Goal: Information Seeking & Learning: Learn about a topic

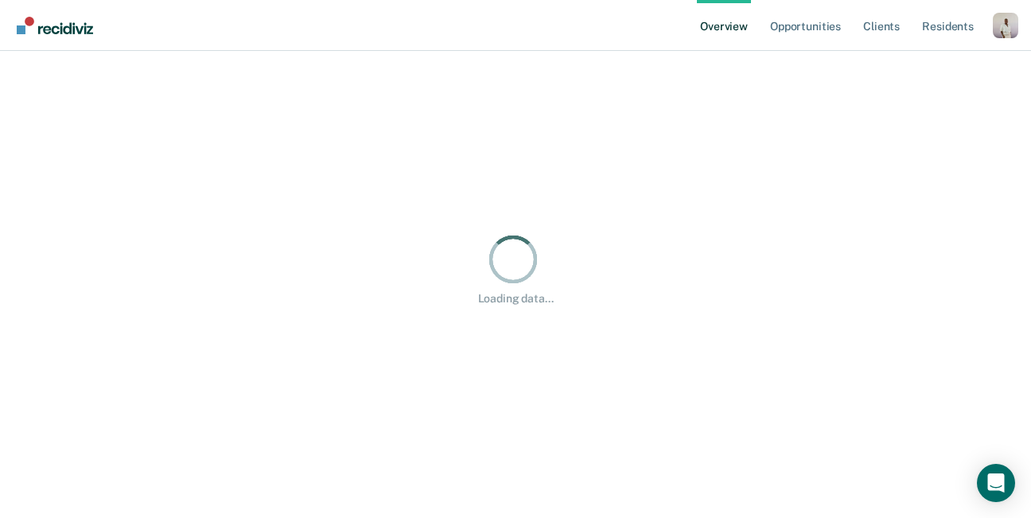
scroll to position [2, 0]
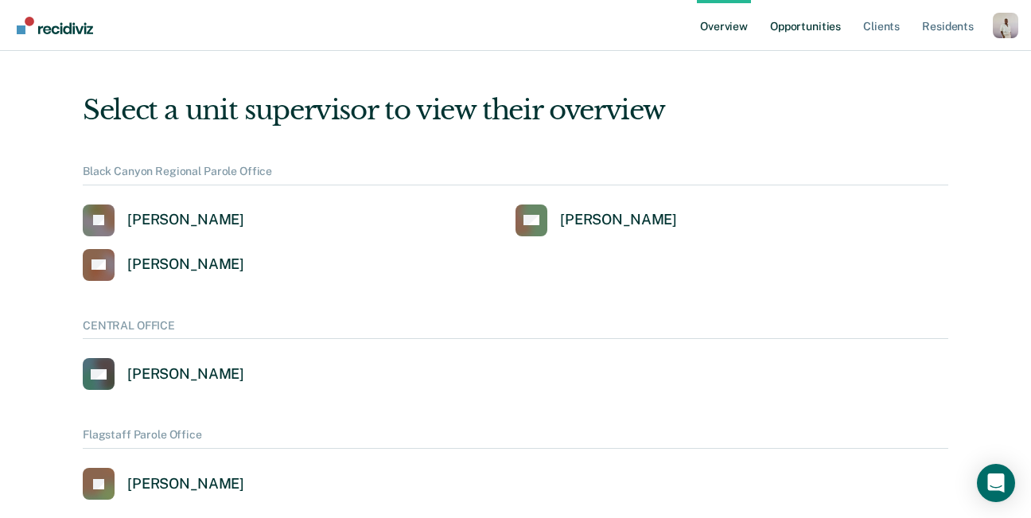
click at [823, 13] on link "Opportunities" at bounding box center [805, 25] width 77 height 51
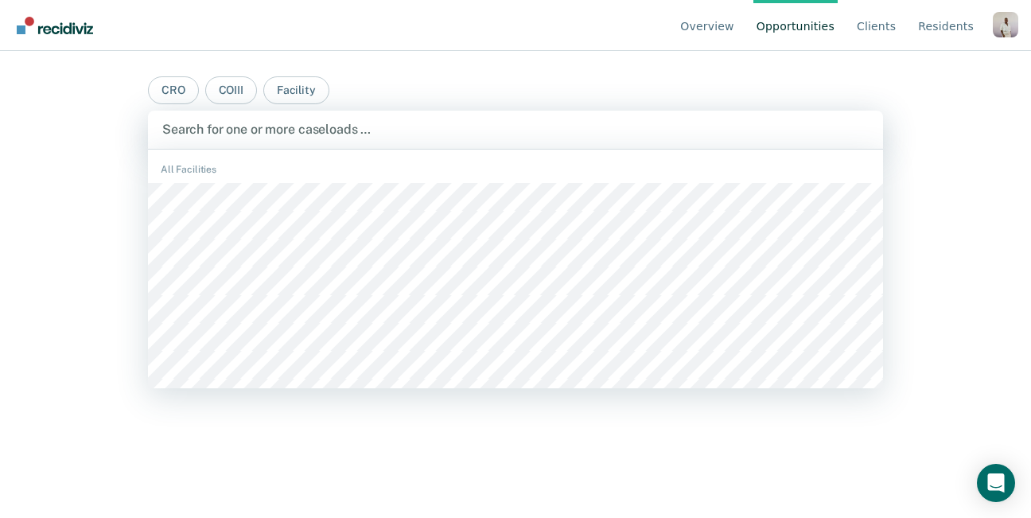
click at [397, 142] on div "Search for one or more caseloads …" at bounding box center [515, 130] width 735 height 38
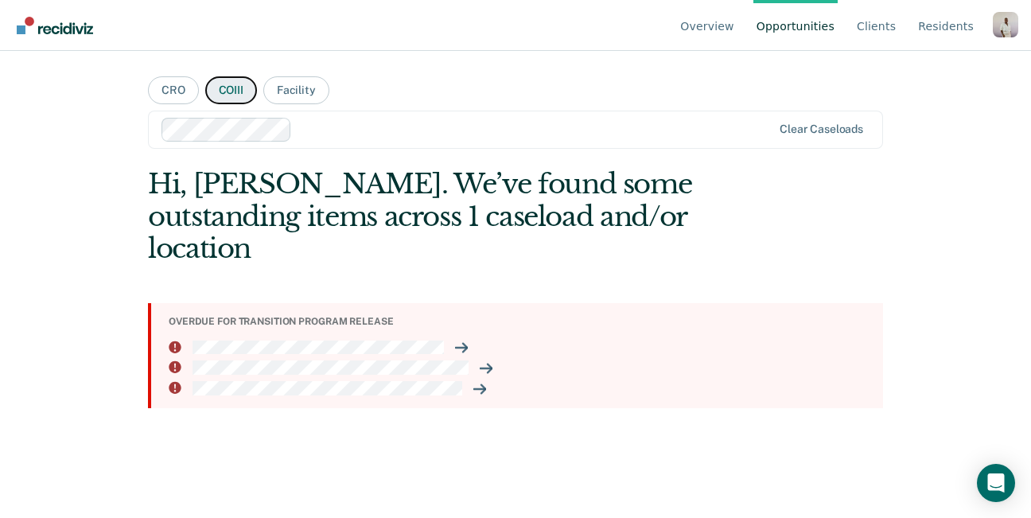
click at [240, 77] on button "COIII" at bounding box center [231, 90] width 52 height 28
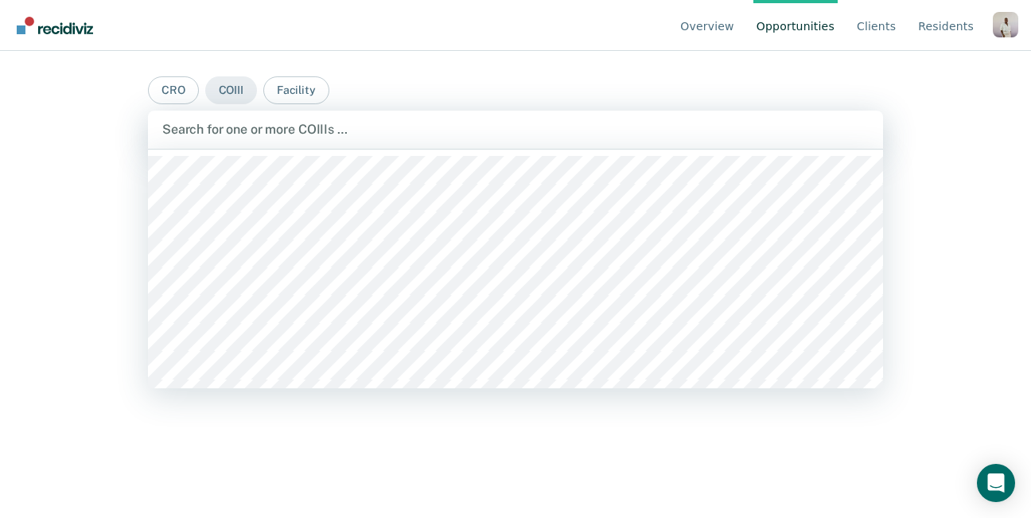
click at [305, 119] on div "Search for one or more COIIIs …" at bounding box center [516, 129] width 710 height 21
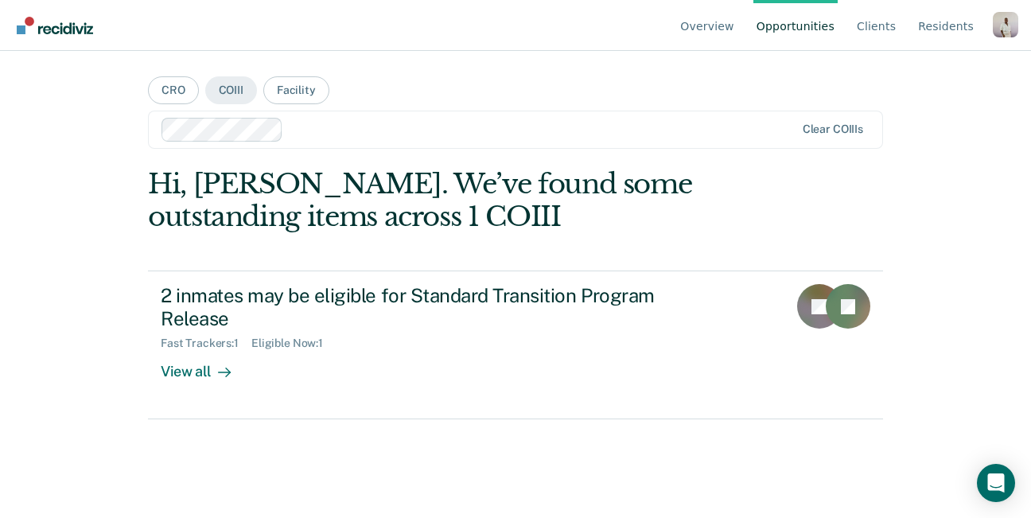
click at [330, 126] on div at bounding box center [542, 129] width 504 height 18
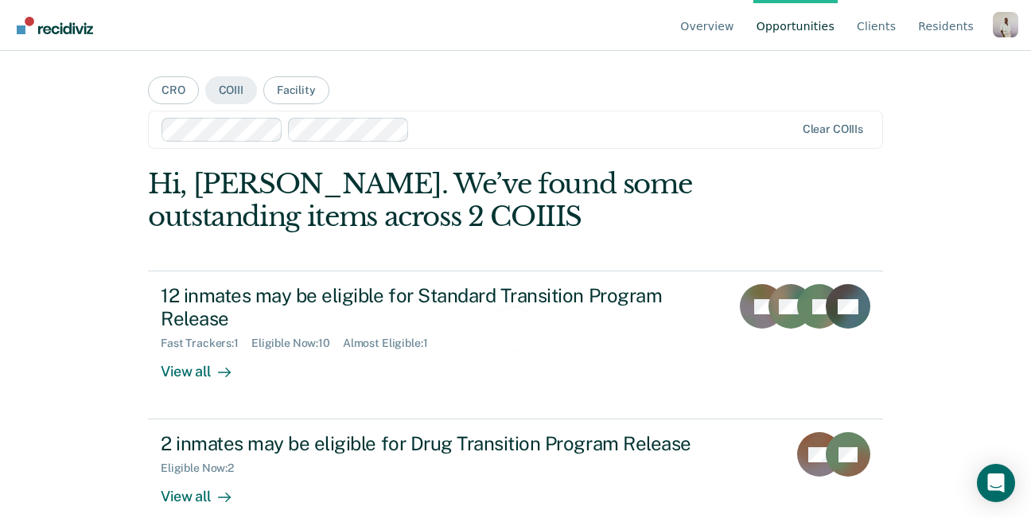
scroll to position [26, 0]
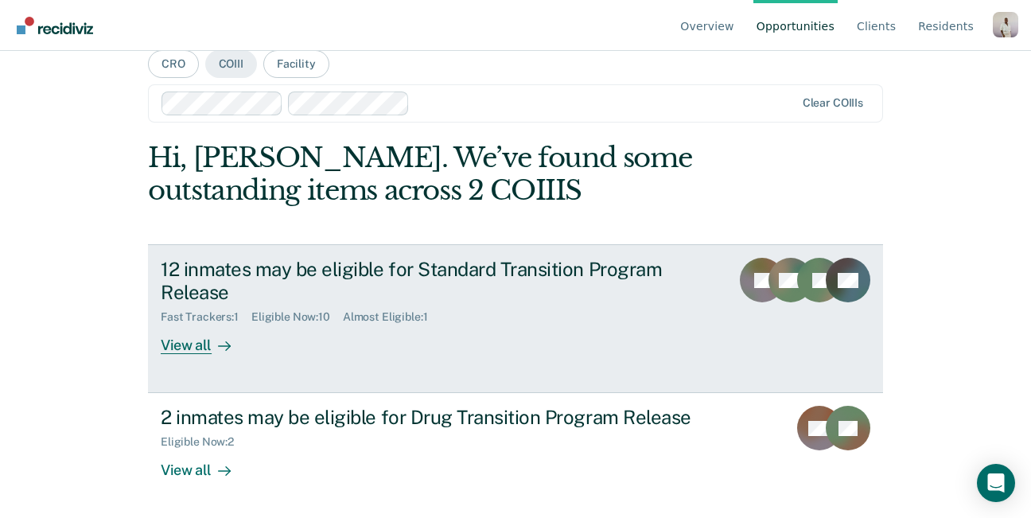
click at [393, 300] on div "12 inmates may be eligible for Standard Transition Program Release" at bounding box center [439, 281] width 557 height 46
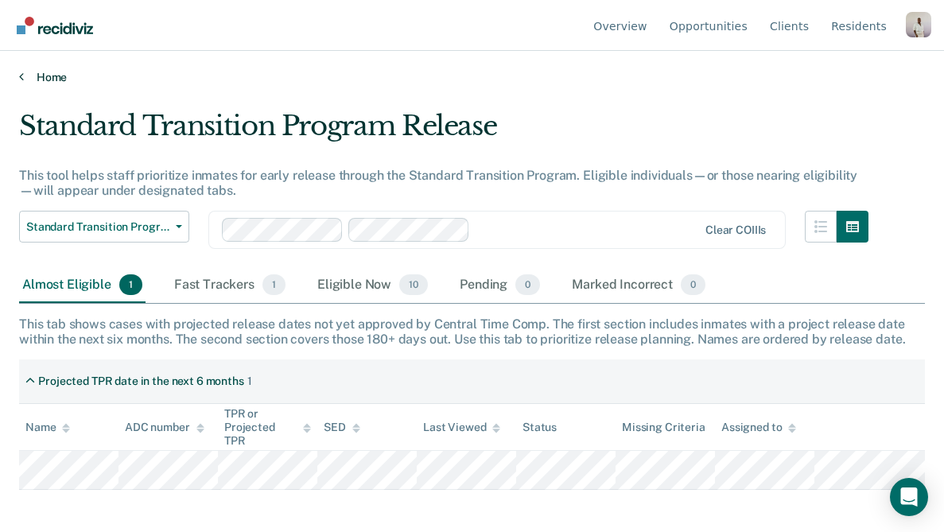
click at [63, 74] on link "Home" at bounding box center [472, 77] width 906 height 14
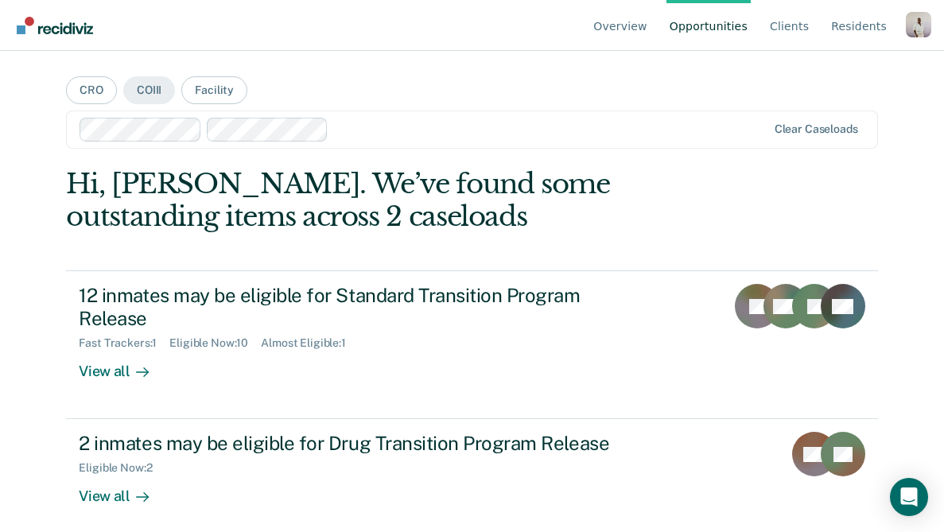
click at [923, 20] on div "Profile dropdown button" at bounding box center [918, 24] width 25 height 25
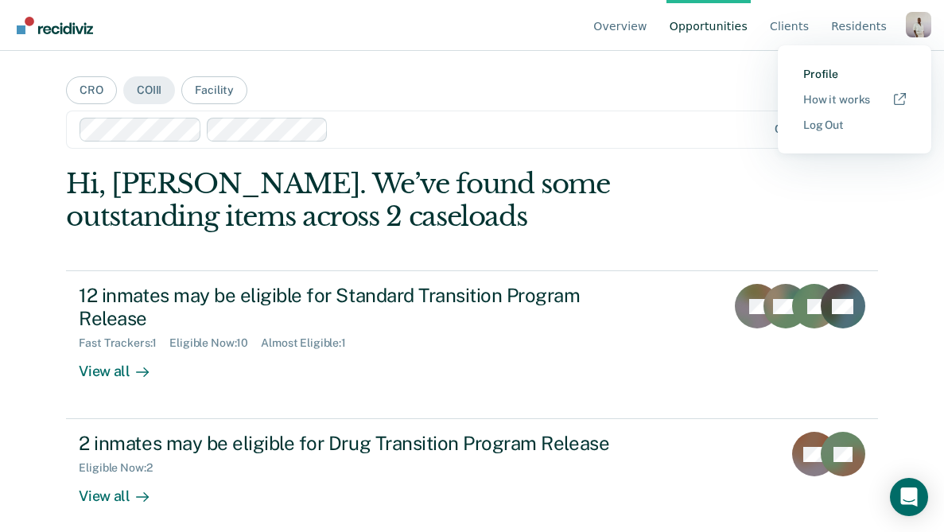
click at [837, 76] on link "Profile" at bounding box center [855, 75] width 103 height 14
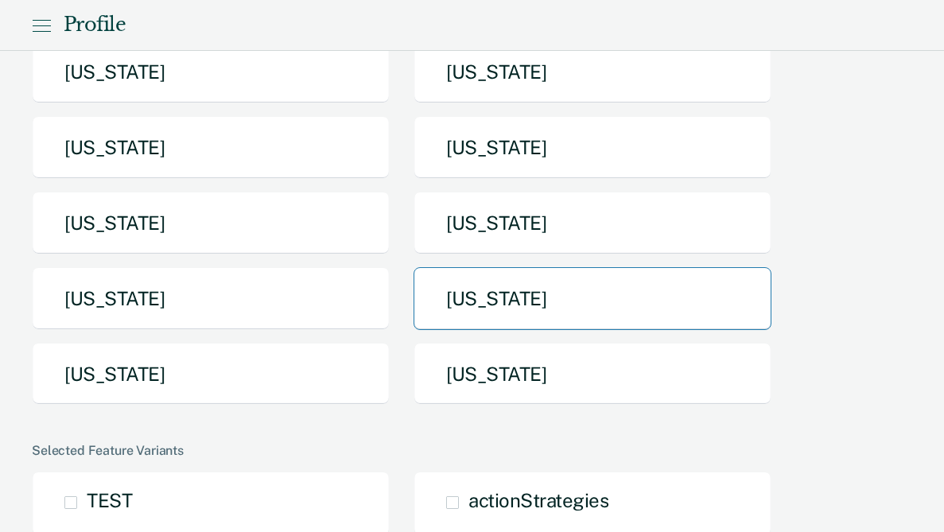
scroll to position [409, 0]
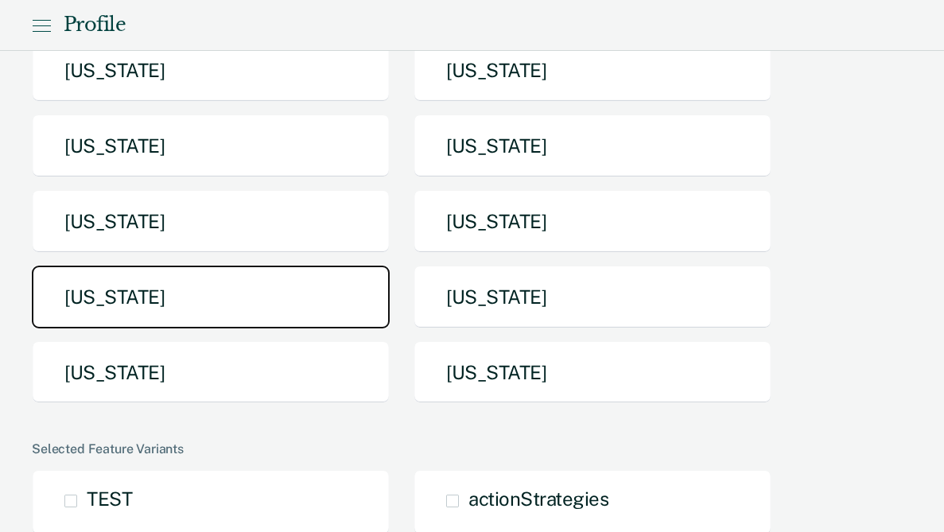
click at [283, 266] on button "[US_STATE]" at bounding box center [211, 297] width 358 height 63
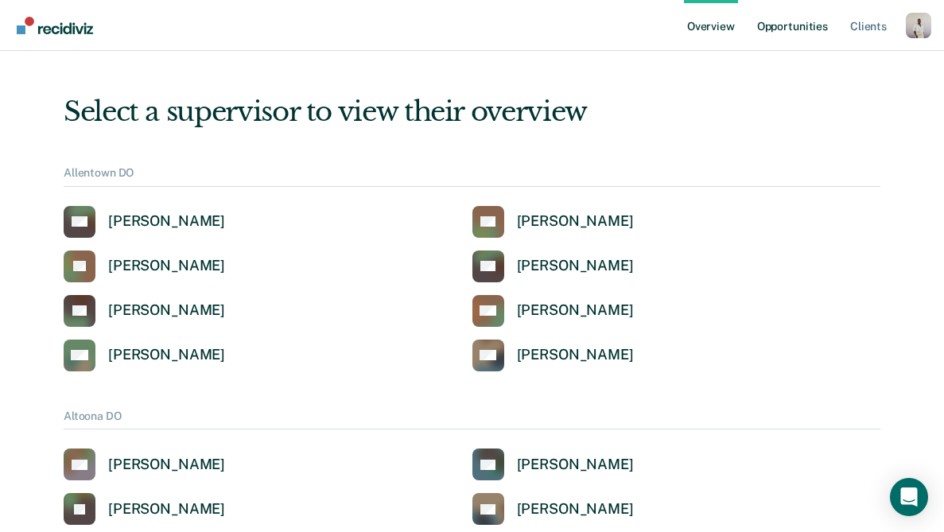
click at [804, 15] on link "Opportunities" at bounding box center [792, 25] width 77 height 51
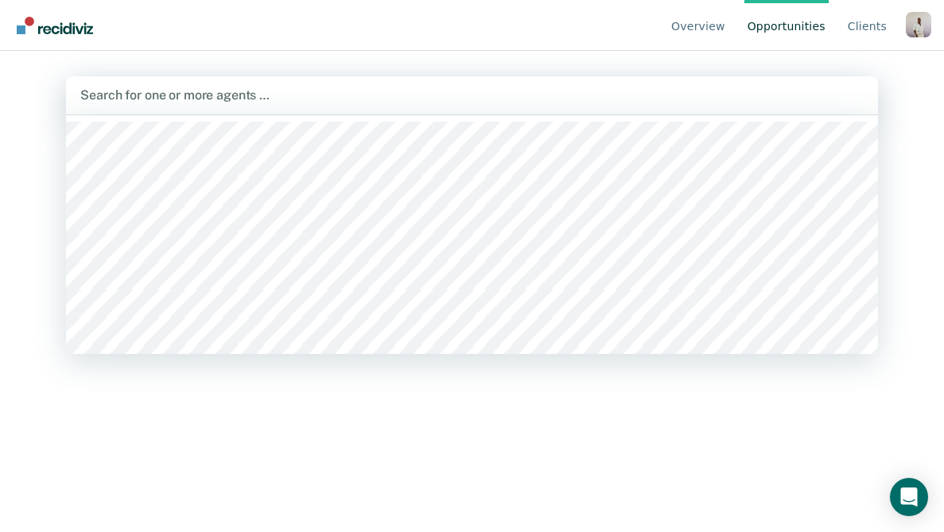
click at [348, 88] on div at bounding box center [471, 95] width 783 height 18
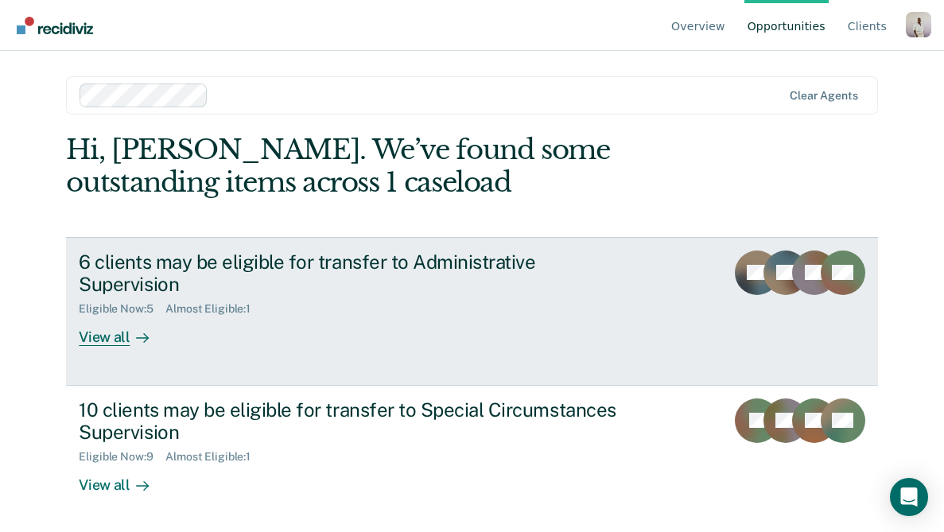
click at [294, 268] on div "6 clients may be eligible for transfer to Administrative Supervision" at bounding box center [358, 274] width 559 height 46
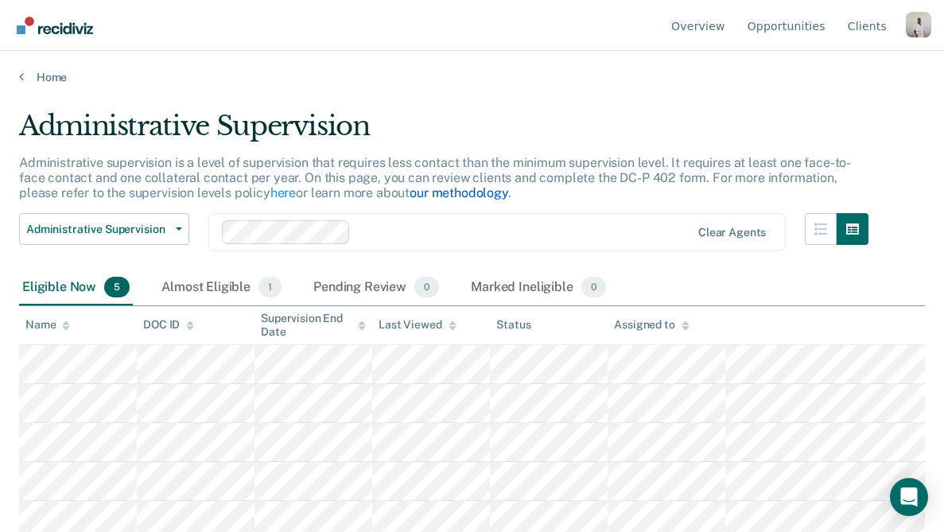
click at [410, 194] on link "our methodology" at bounding box center [459, 192] width 99 height 15
click at [915, 27] on div "Profile dropdown button" at bounding box center [918, 24] width 25 height 25
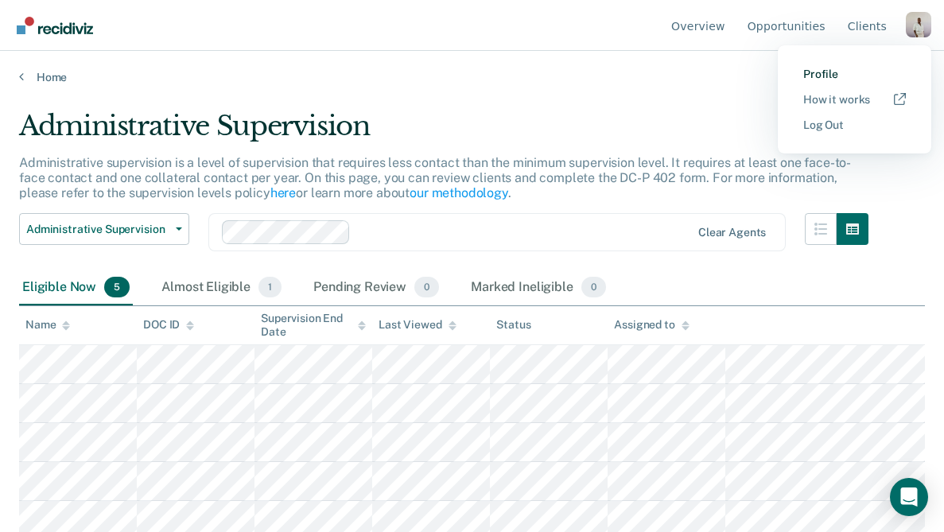
click at [831, 68] on link "Profile" at bounding box center [855, 75] width 103 height 14
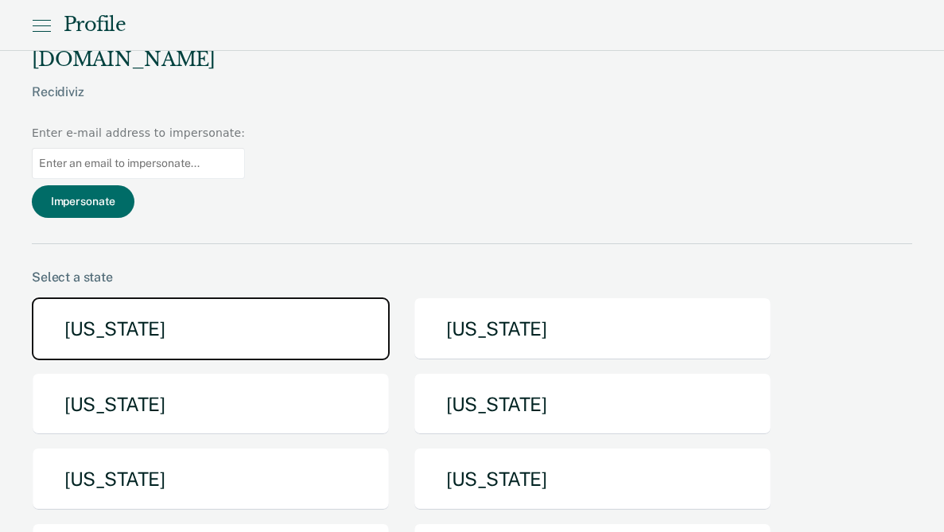
click at [375, 298] on button "[US_STATE]" at bounding box center [211, 329] width 358 height 63
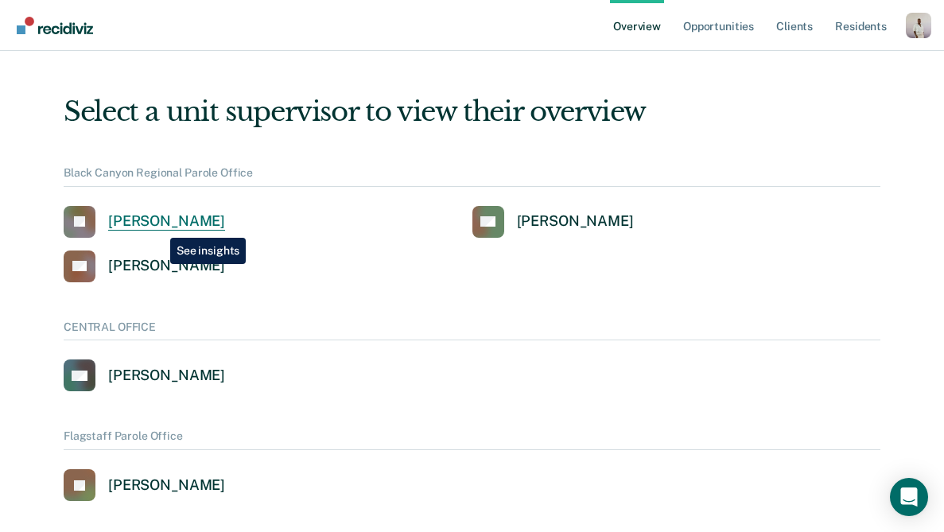
click at [158, 226] on div "[PERSON_NAME]" at bounding box center [166, 221] width 117 height 18
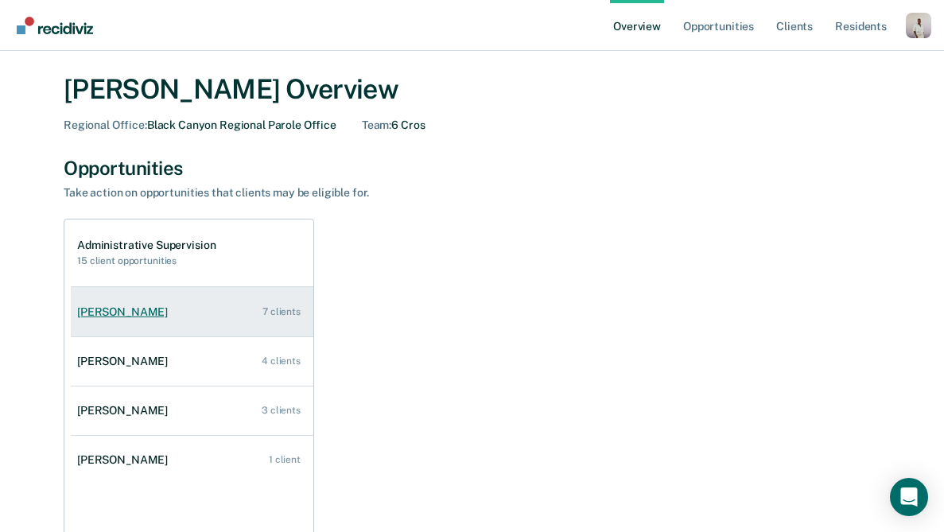
scroll to position [41, 0]
click at [130, 315] on div "[PERSON_NAME]" at bounding box center [125, 313] width 97 height 14
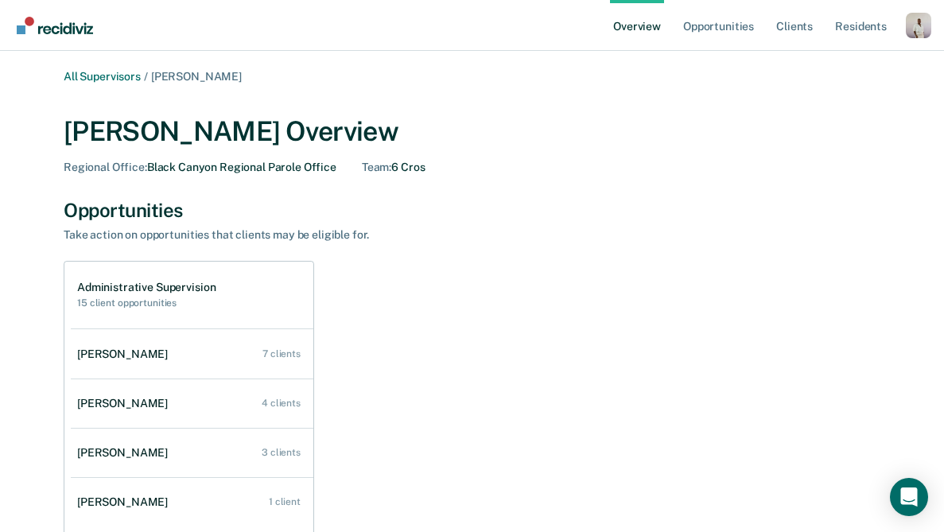
click at [626, 28] on link "Overview" at bounding box center [637, 25] width 54 height 51
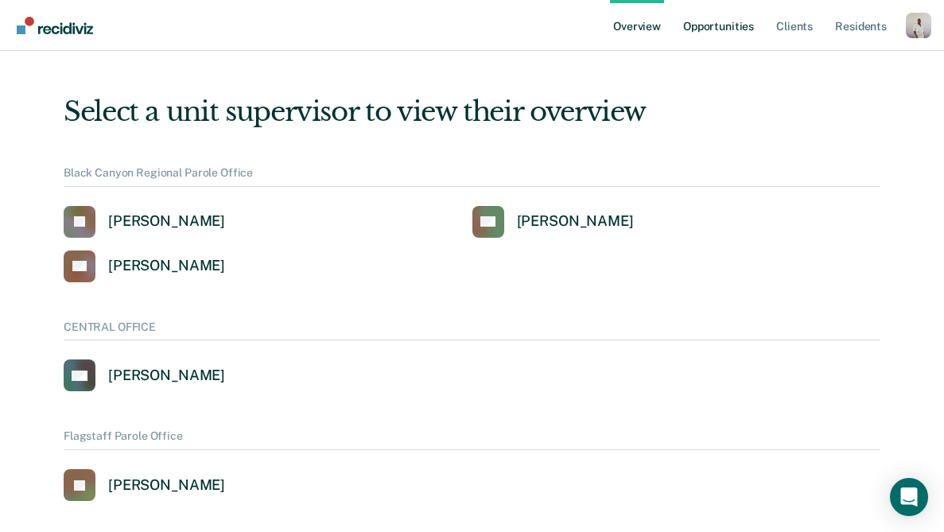
click at [745, 27] on link "Opportunities" at bounding box center [718, 25] width 77 height 51
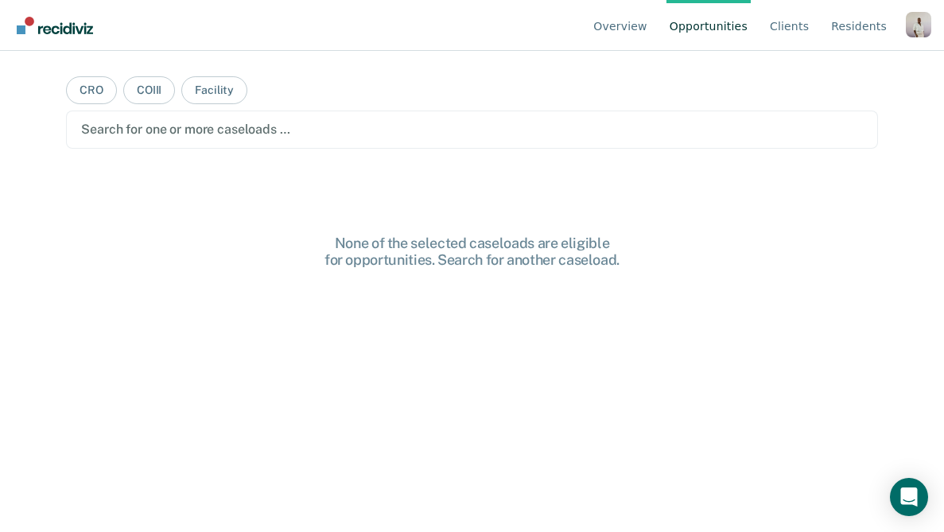
click at [239, 135] on div at bounding box center [471, 129] width 781 height 18
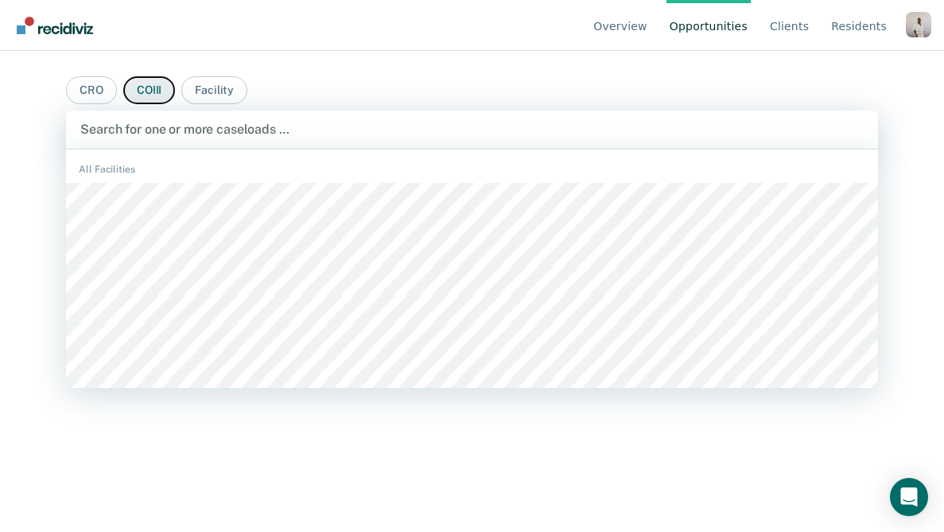
click at [154, 96] on button "COIII" at bounding box center [149, 90] width 52 height 28
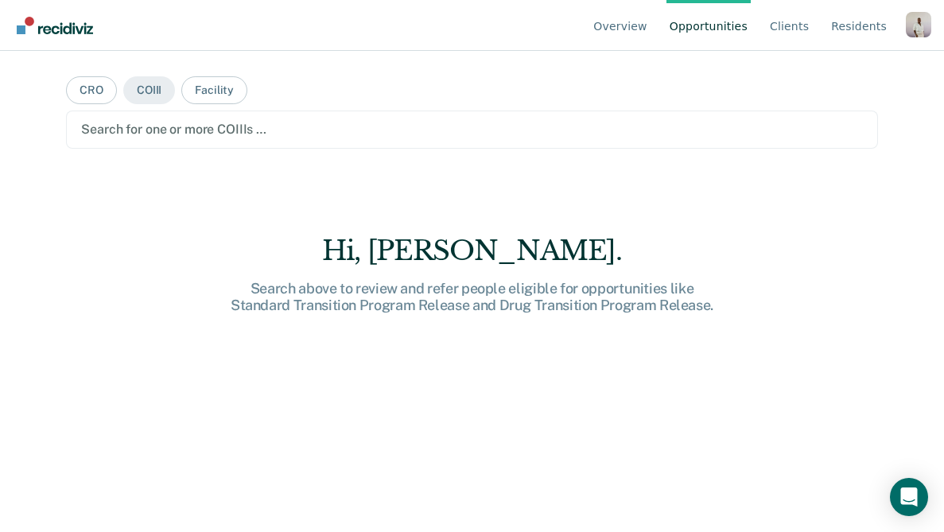
click at [190, 138] on div at bounding box center [471, 129] width 781 height 18
